Goal: Navigation & Orientation: Find specific page/section

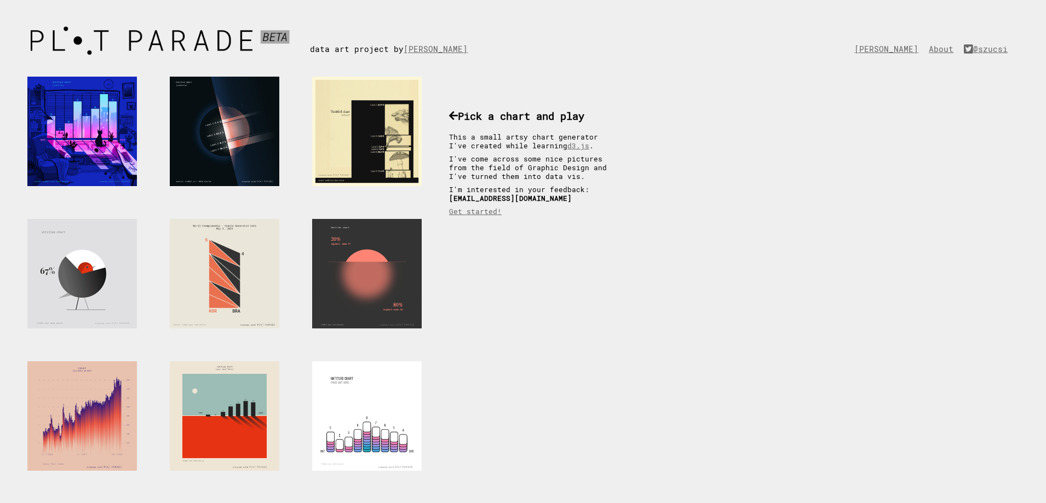
click at [105, 284] on div at bounding box center [82, 274] width 110 height 110
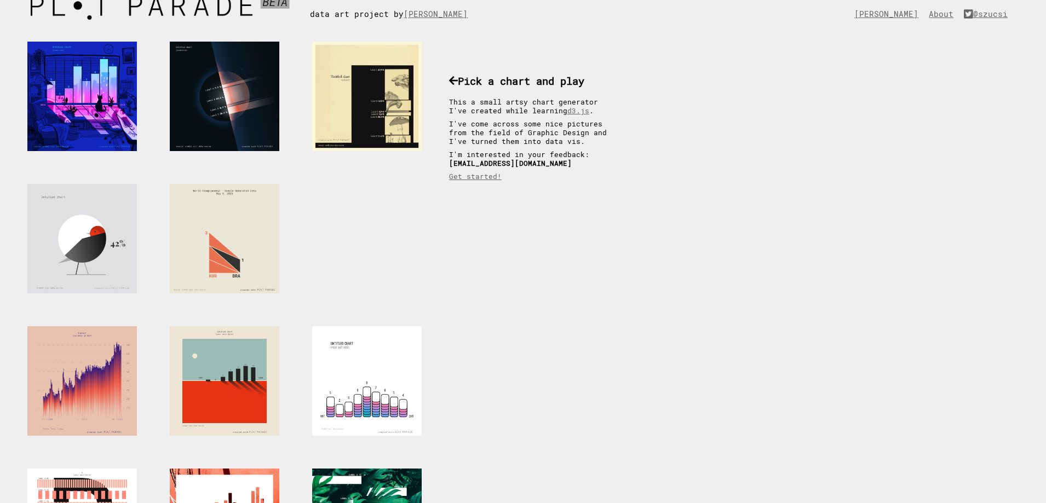
scroll to position [55, 0]
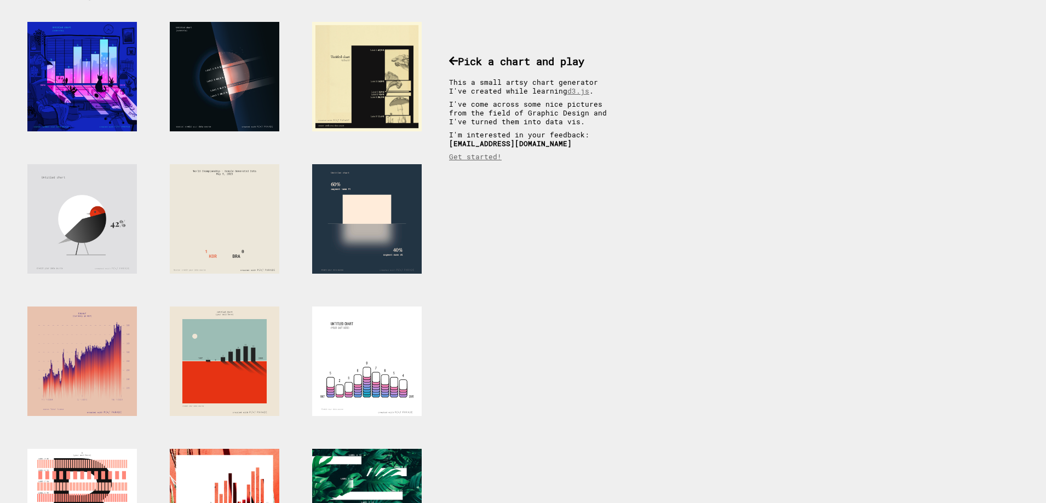
click at [357, 197] on div at bounding box center [367, 219] width 110 height 110
